Goal: Check status: Check status

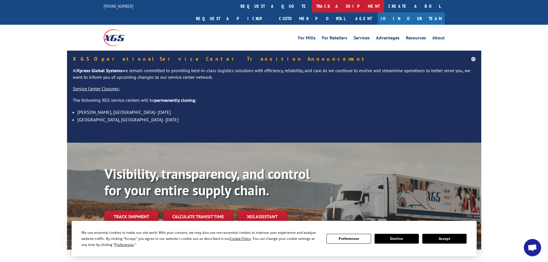
click at [312, 6] on link "track a shipment" at bounding box center [348, 6] width 72 height 12
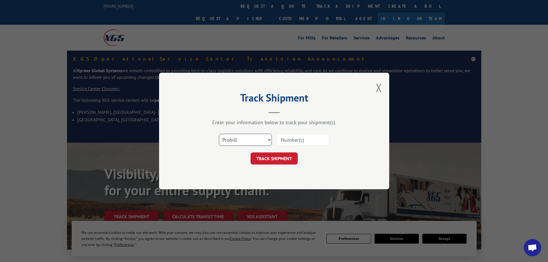
click at [234, 142] on select "Select category... Probill BOL PO" at bounding box center [245, 140] width 53 height 12
select select "po"
click at [219, 134] on select "Select category... Probill BOL PO" at bounding box center [245, 140] width 53 height 12
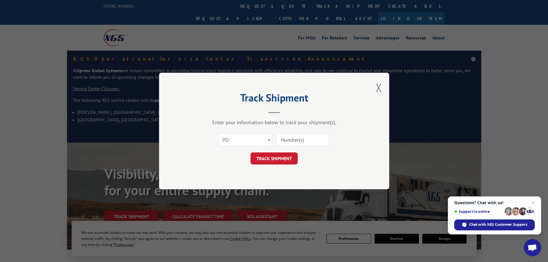
click at [292, 142] on input at bounding box center [302, 140] width 53 height 12
paste input "44522749"
type input "44522749"
click at [272, 159] on button "TRACK SHIPMENT" at bounding box center [274, 158] width 47 height 12
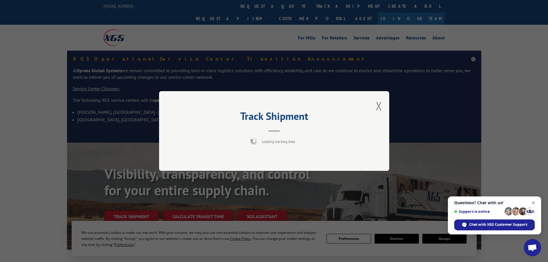
click at [533, 203] on span "Open chat" at bounding box center [533, 202] width 7 height 7
